Goal: Task Accomplishment & Management: Complete application form

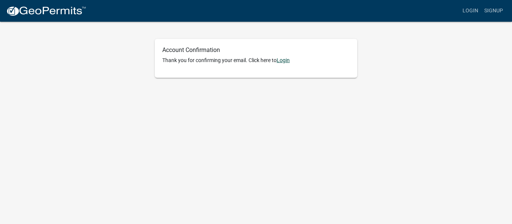
click at [284, 60] on link "Login" at bounding box center [282, 60] width 13 height 6
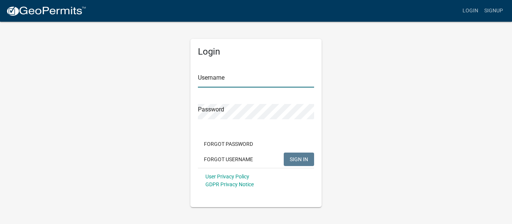
click at [234, 79] on input "Username" at bounding box center [256, 79] width 116 height 15
type input "tklarue"
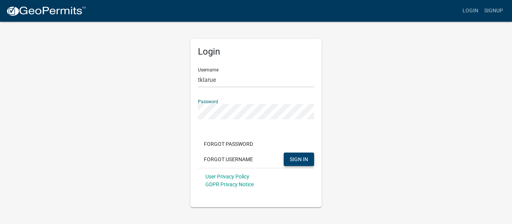
click at [305, 162] on span "SIGN IN" at bounding box center [298, 159] width 18 height 6
click at [302, 162] on span "SIGN IN" at bounding box center [298, 159] width 18 height 6
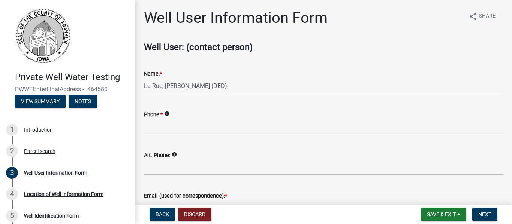
click at [159, 135] on wm-data-entity-input "Phone: * info" at bounding box center [323, 120] width 359 height 41
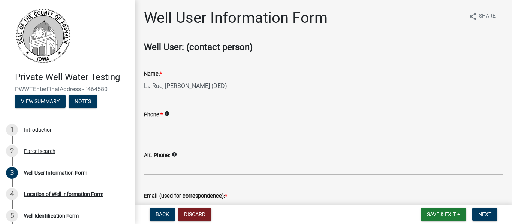
click at [157, 129] on input "Phone: *" at bounding box center [323, 126] width 359 height 15
type input "3192406317"
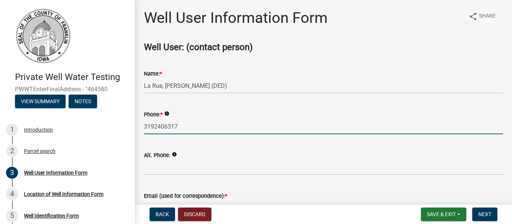
type input "korrigan132@gmail.com"
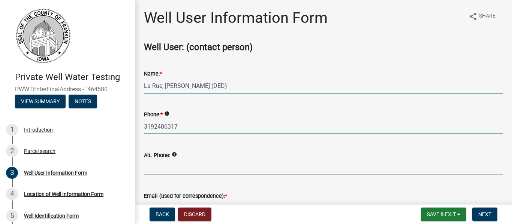
click at [209, 88] on input "La Rue, Trysten J (DED)" at bounding box center [323, 85] width 359 height 15
click at [176, 126] on input "3192406317" at bounding box center [323, 126] width 359 height 15
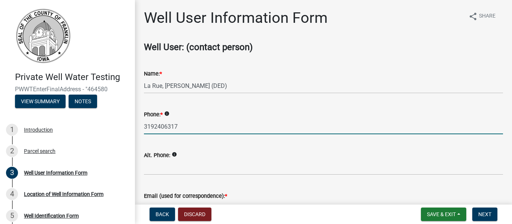
click at [184, 125] on input "3192406317" at bounding box center [323, 126] width 359 height 15
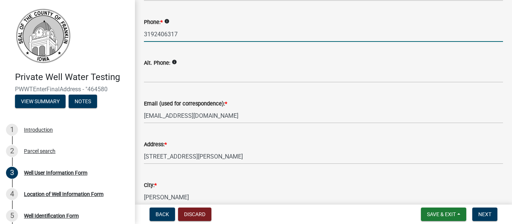
scroll to position [75, 0]
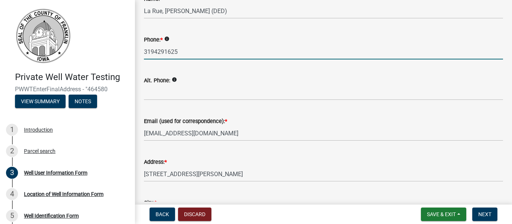
type input "3194291625"
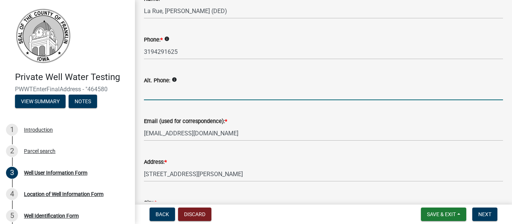
type input "1"
type input "3192406317"
click at [263, 74] on div "Alt. Phone: info 3192406317" at bounding box center [323, 83] width 359 height 35
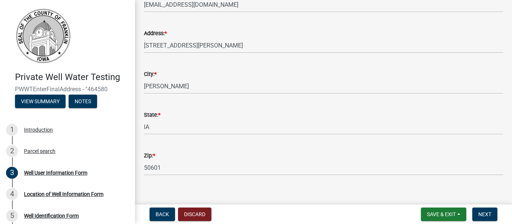
scroll to position [213, 0]
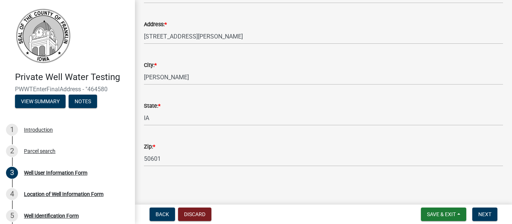
click at [490, 221] on nav "Back Discard Save & Exit Save Save & Exit Next" at bounding box center [323, 214] width 377 height 19
click at [490, 217] on span "Next" at bounding box center [484, 215] width 13 height 6
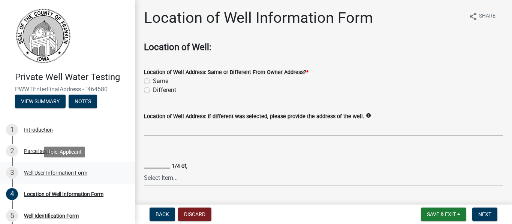
click at [55, 174] on div "Well User Information Form" at bounding box center [55, 172] width 63 height 5
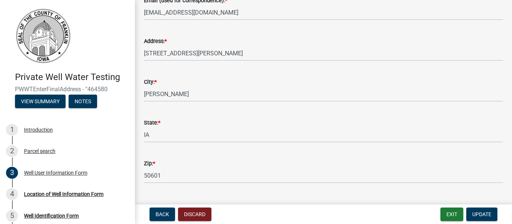
scroll to position [213, 0]
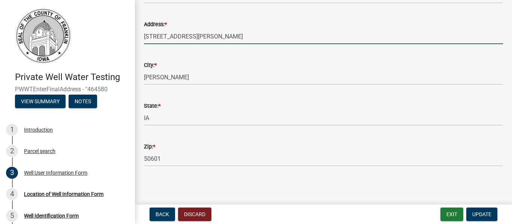
click at [183, 34] on input "774 Wren Ave" at bounding box center [323, 36] width 359 height 15
type input "21814 Cedar Ave"
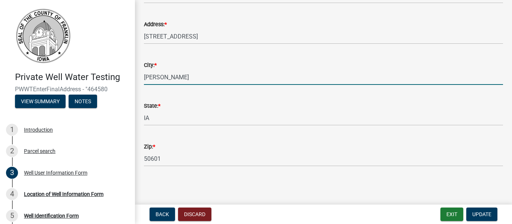
type input "Dumont"
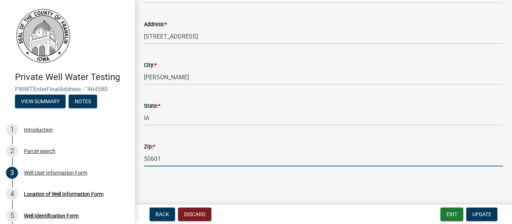
click at [158, 160] on input "50601" at bounding box center [323, 158] width 359 height 15
type input "50625"
click at [298, 193] on main "Well User Information Form share Share Well User: (contact person) Name: * La R…" at bounding box center [323, 101] width 377 height 202
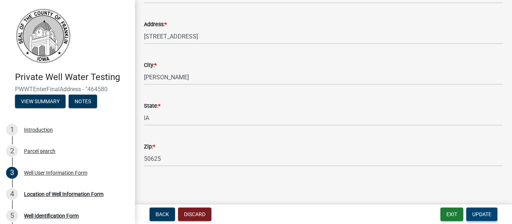
click at [482, 216] on span "Update" at bounding box center [481, 215] width 19 height 6
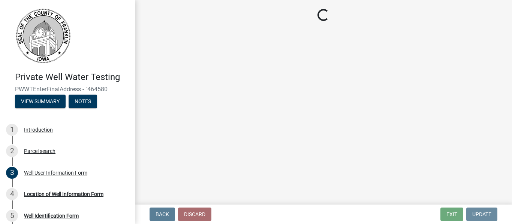
scroll to position [0, 0]
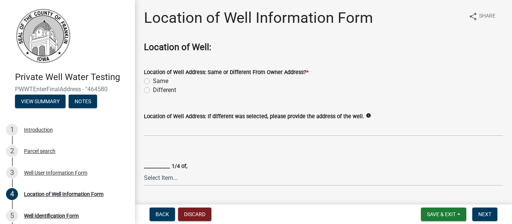
click at [165, 92] on label "Different" at bounding box center [164, 90] width 23 height 9
click at [158, 91] on input "Different" at bounding box center [155, 88] width 5 height 5
radio input "true"
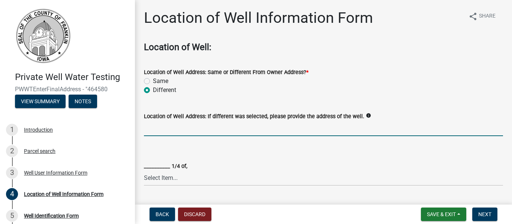
click at [169, 131] on input "Location of Well Address: If different was selected, please provide the address…" at bounding box center [323, 128] width 359 height 15
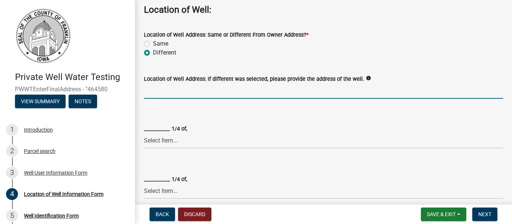
scroll to position [75, 0]
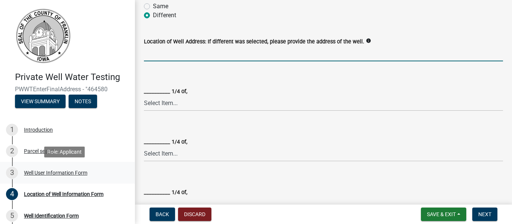
click at [36, 170] on div "Well User Information Form" at bounding box center [55, 172] width 63 height 5
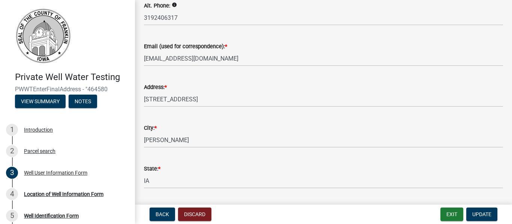
scroll to position [187, 0]
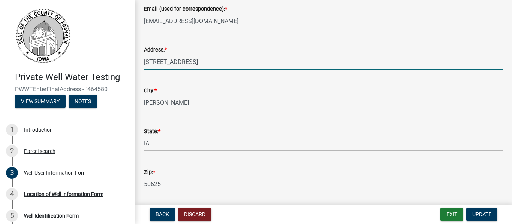
click at [213, 64] on input "21814 Cedar Ave" at bounding box center [323, 61] width 359 height 15
click at [212, 64] on input "21814 Cedar Ave" at bounding box center [323, 61] width 359 height 15
click at [206, 66] on input "21814 Cedar Ave" at bounding box center [323, 61] width 359 height 15
drag, startPoint x: 198, startPoint y: 65, endPoint x: 142, endPoint y: 56, distance: 56.6
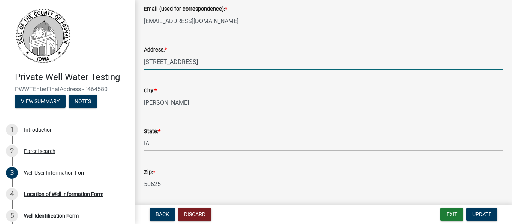
click at [142, 56] on div "Address: * 21814 Cedar Ave" at bounding box center [323, 52] width 370 height 35
type input "774 Wren Ave"
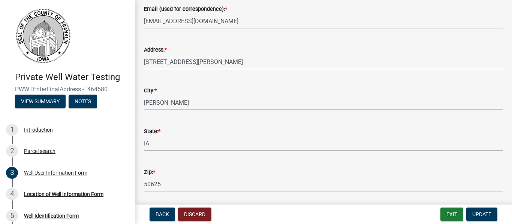
type input "Ackley"
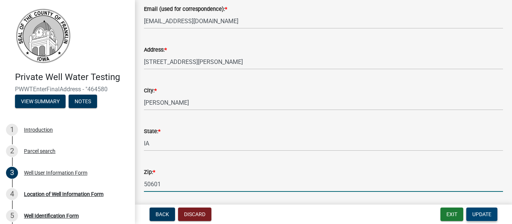
type input "50601"
click at [480, 214] on span "Update" at bounding box center [481, 215] width 19 height 6
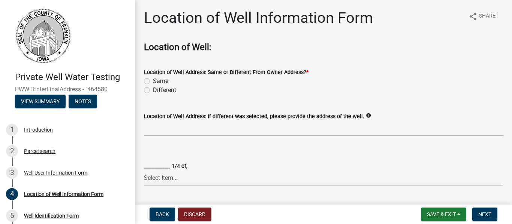
scroll to position [75, 0]
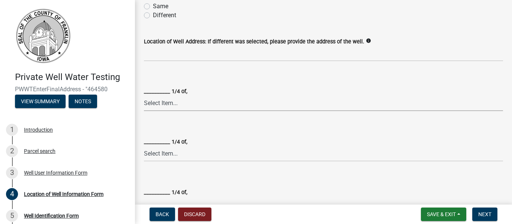
click at [175, 100] on select "Select Item... NW NE SW SE ." at bounding box center [323, 103] width 359 height 15
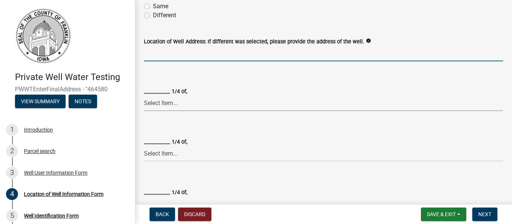
click at [242, 60] on input "Location of Well Address: If different was selected, please provide the address…" at bounding box center [323, 53] width 359 height 15
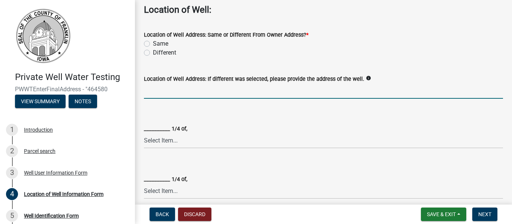
scroll to position [0, 0]
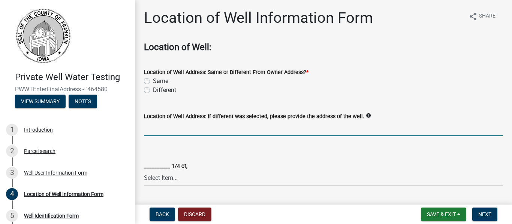
click at [150, 79] on div "Same" at bounding box center [323, 81] width 359 height 9
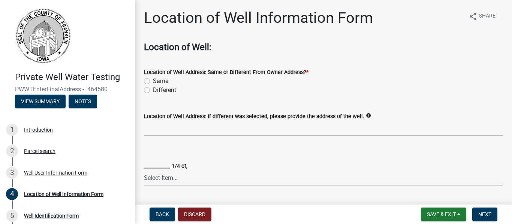
click at [153, 82] on label "Same" at bounding box center [160, 81] width 15 height 9
click at [153, 82] on input "Same" at bounding box center [155, 79] width 5 height 5
radio input "true"
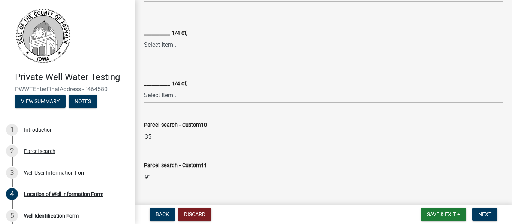
scroll to position [225, 0]
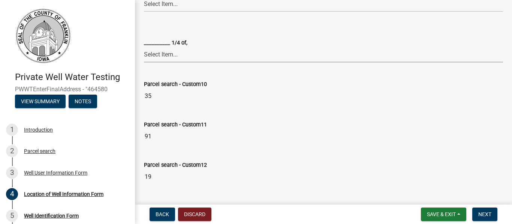
click at [161, 52] on select "Select Item... NW NE SW SE ." at bounding box center [323, 54] width 359 height 15
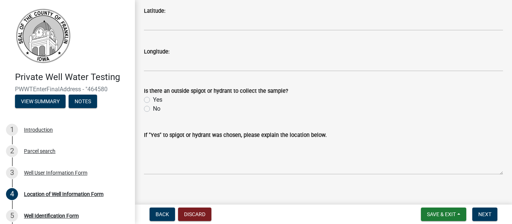
scroll to position [495, 0]
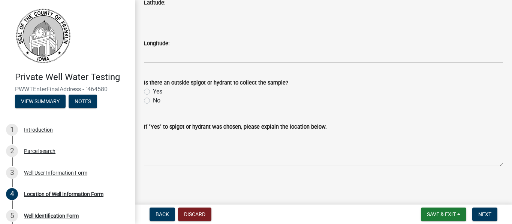
click at [153, 92] on label "Yes" at bounding box center [157, 91] width 9 height 9
click at [153, 92] on input "Yes" at bounding box center [155, 89] width 5 height 5
radio input "true"
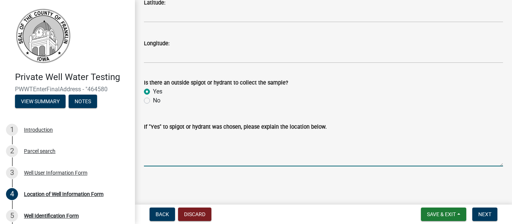
click at [162, 160] on textarea "If "Yes" to spigot or hydrant was chosen, please explain the location below." at bounding box center [323, 148] width 359 height 35
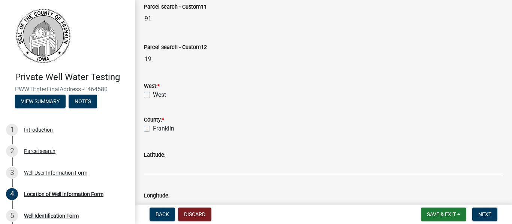
scroll to position [351, 0]
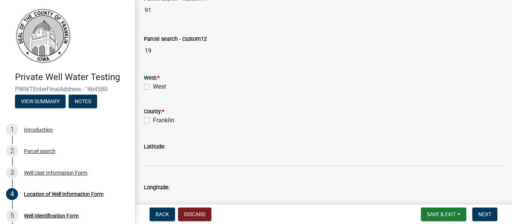
type textarea "There is a spigot on both the East & West sides of the house."
click at [153, 121] on label "Franklin" at bounding box center [163, 120] width 21 height 9
click at [153, 121] on input "Franklin" at bounding box center [155, 118] width 5 height 5
checkbox input "true"
click at [153, 86] on label "West" at bounding box center [159, 86] width 13 height 9
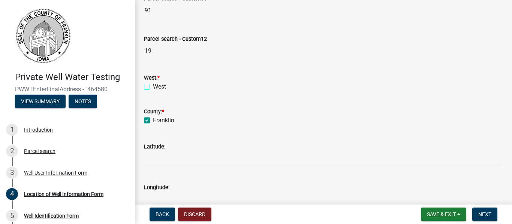
click at [153, 86] on input "West" at bounding box center [155, 84] width 5 height 5
checkbox input "true"
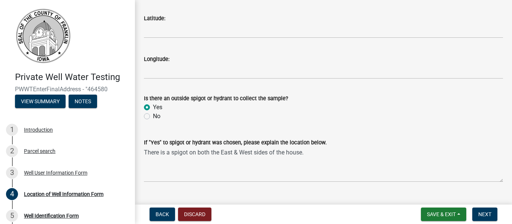
scroll to position [495, 0]
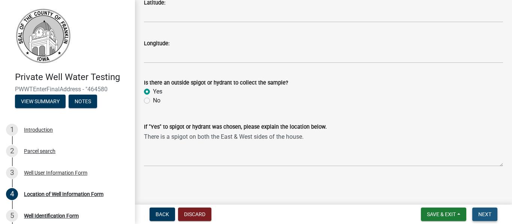
click at [486, 213] on span "Next" at bounding box center [484, 215] width 13 height 6
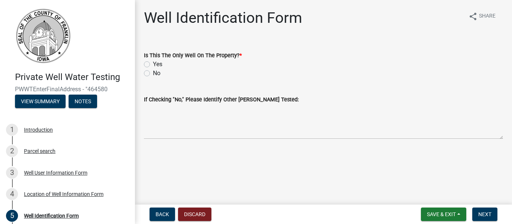
click at [153, 63] on label "Yes" at bounding box center [157, 64] width 9 height 9
click at [153, 63] on input "Yes" at bounding box center [155, 62] width 5 height 5
radio input "true"
click at [484, 213] on span "Next" at bounding box center [484, 215] width 13 height 6
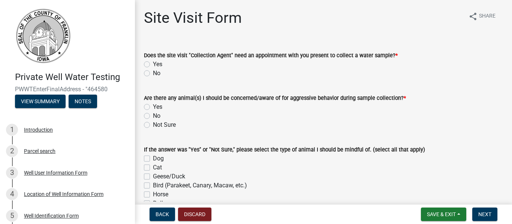
click at [152, 75] on div "No" at bounding box center [323, 73] width 359 height 9
click at [153, 73] on label "No" at bounding box center [156, 73] width 7 height 9
click at [153, 73] on input "No" at bounding box center [155, 71] width 5 height 5
radio input "true"
click at [153, 114] on label "No" at bounding box center [156, 116] width 7 height 9
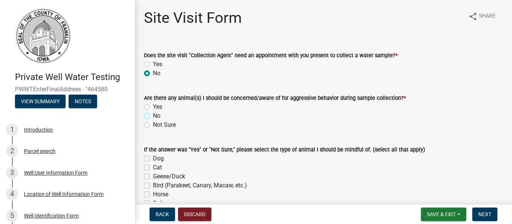
click at [153, 114] on input "No" at bounding box center [155, 114] width 5 height 5
radio input "true"
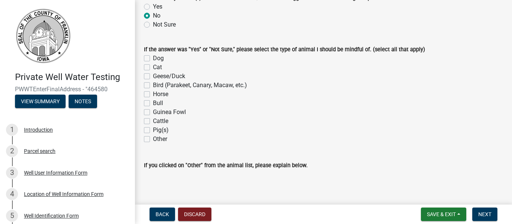
scroll to position [139, 0]
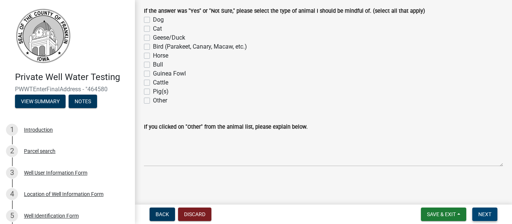
click at [490, 214] on span "Next" at bounding box center [484, 215] width 13 height 6
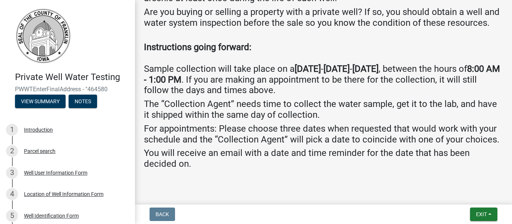
scroll to position [227, 0]
